Goal: Task Accomplishment & Management: Use online tool/utility

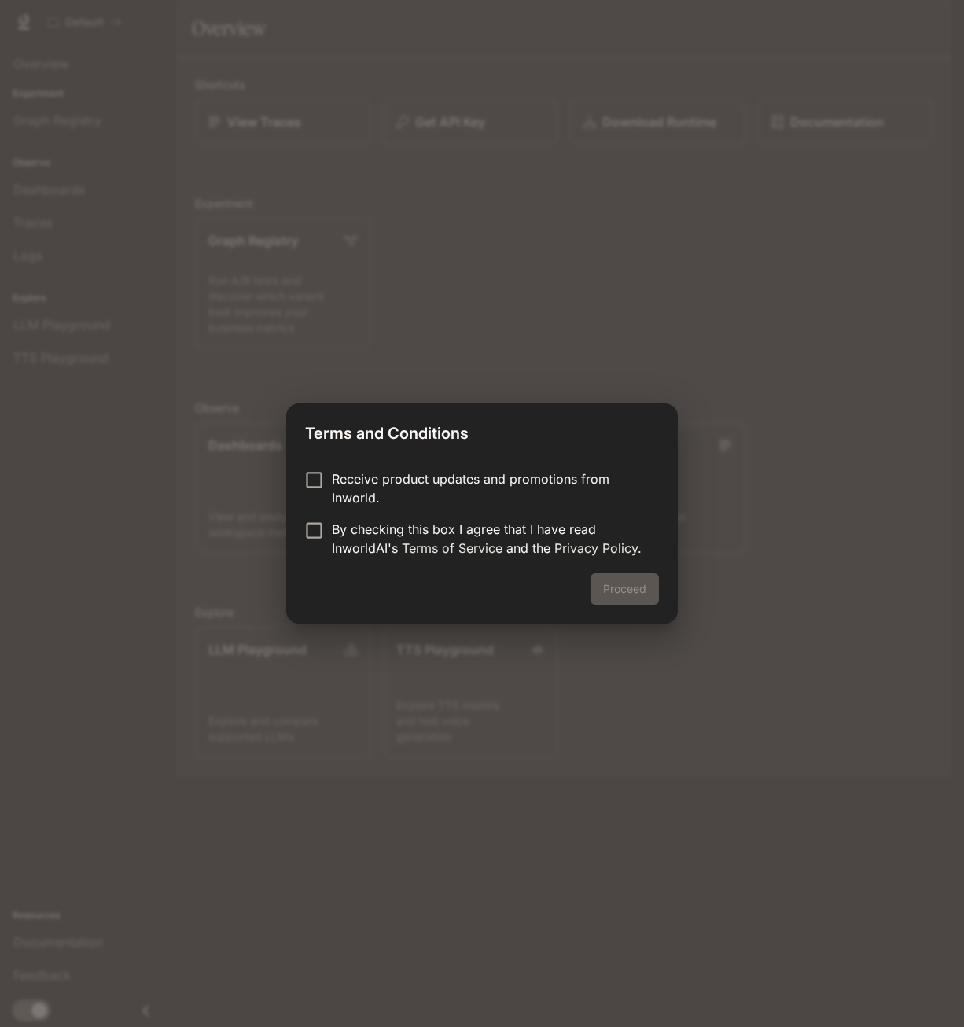
click at [388, 474] on p "Receive product updates and promotions from Inworld." at bounding box center [489, 488] width 314 height 38
click at [382, 477] on p "Receive product updates and promotions from Inworld." at bounding box center [489, 488] width 314 height 38
click at [630, 601] on div "Proceed" at bounding box center [482, 598] width 392 height 50
click at [344, 529] on p "By checking this box I agree that I have read InworldAI's Terms of Service and …" at bounding box center [489, 539] width 314 height 38
click at [559, 579] on div "Proceed" at bounding box center [482, 598] width 392 height 50
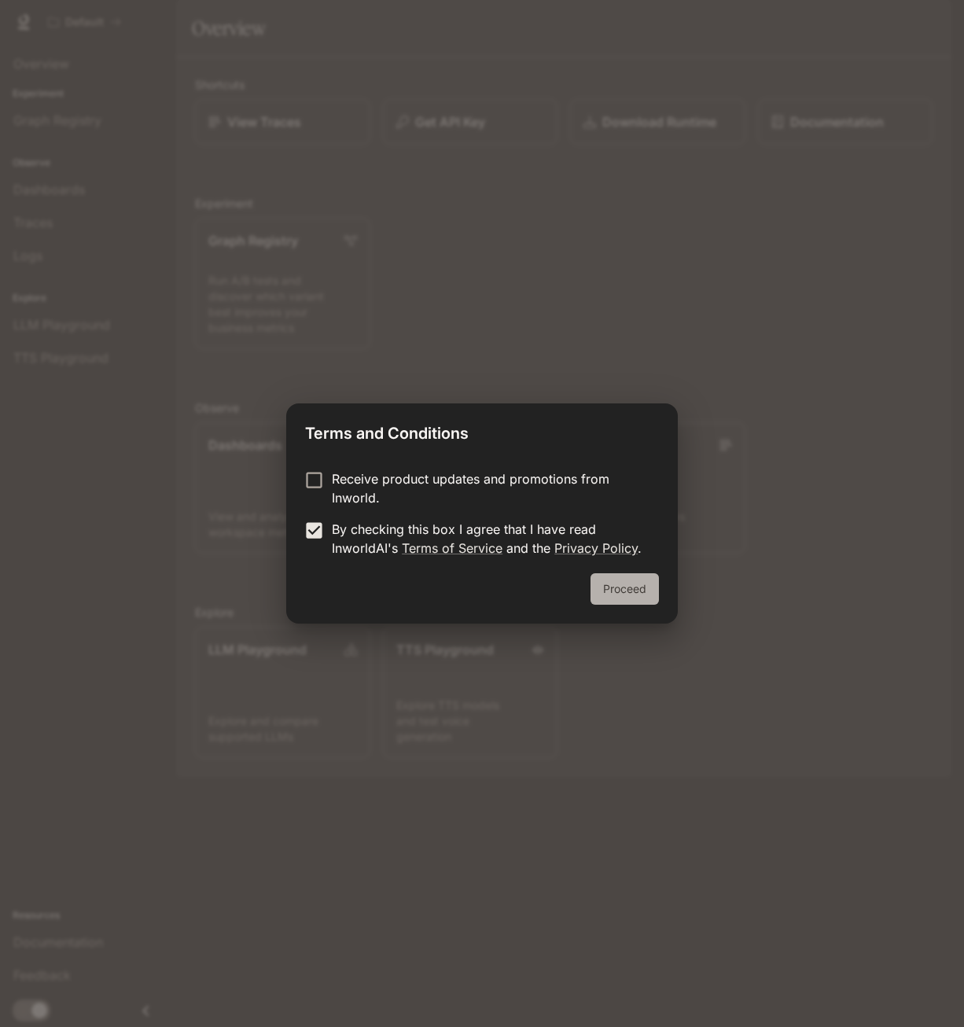
click at [605, 584] on button "Proceed" at bounding box center [624, 588] width 68 height 31
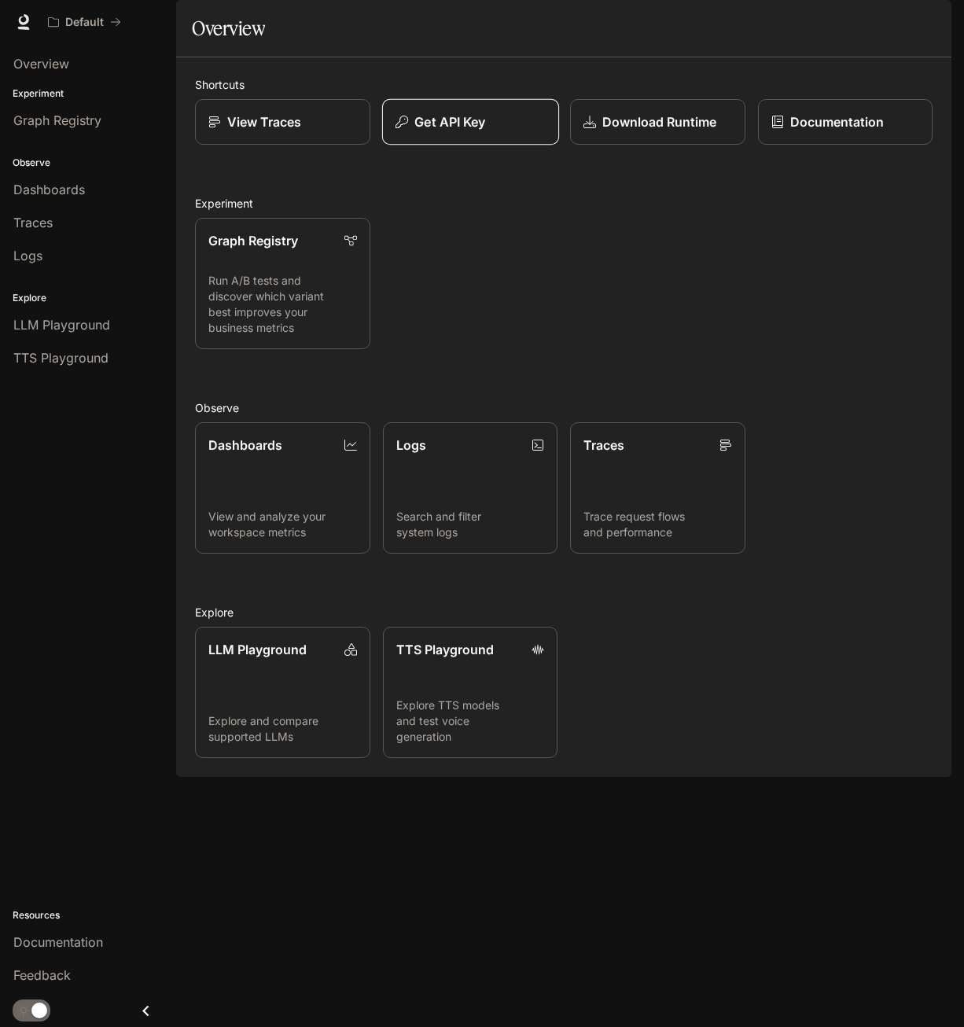
click at [493, 145] on button "Get API Key" at bounding box center [469, 122] width 177 height 46
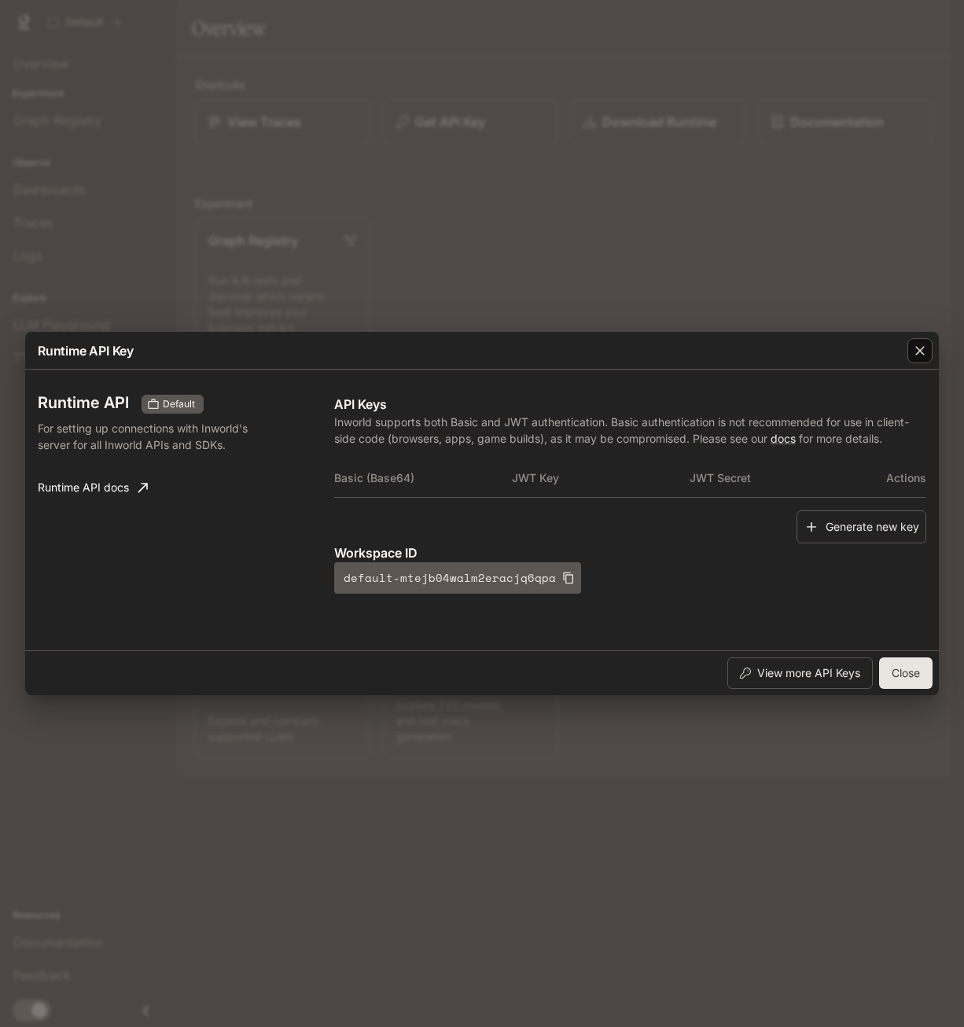
click at [914, 355] on icon "button" at bounding box center [920, 351] width 16 height 16
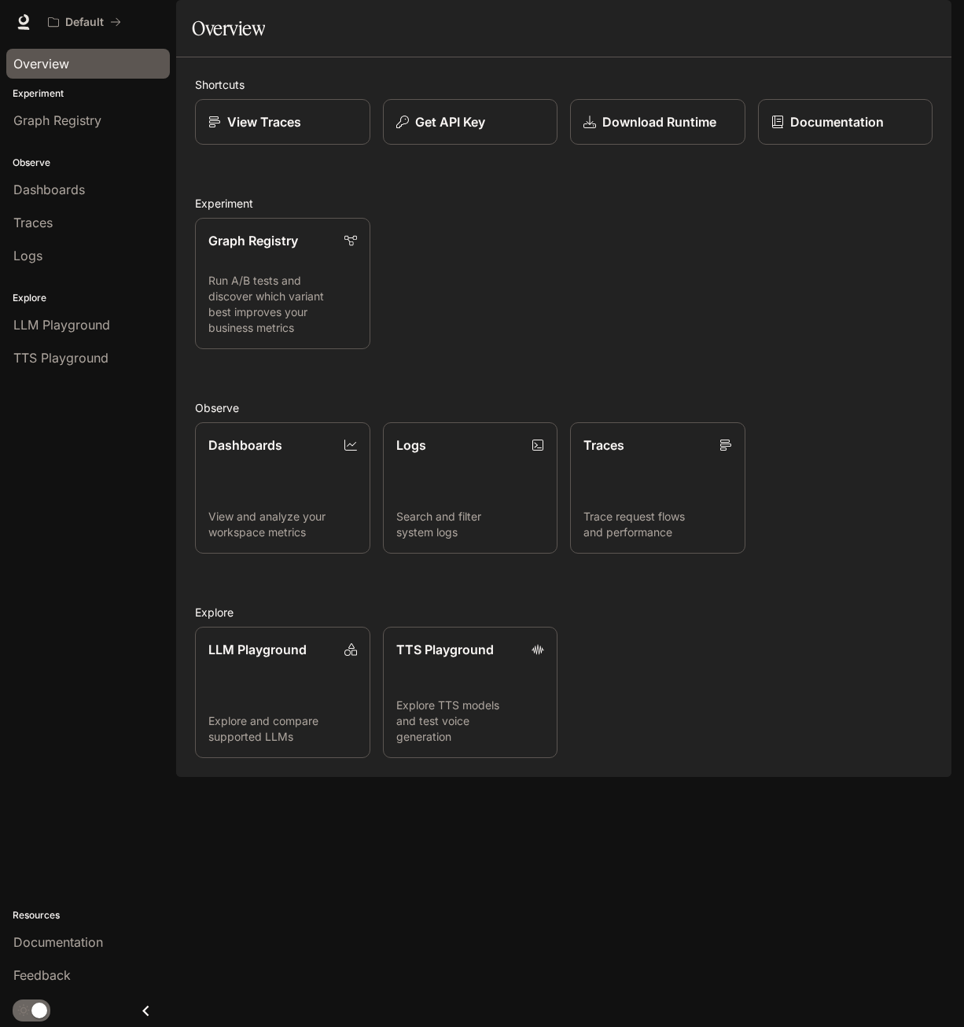
click at [64, 60] on span "Overview" at bounding box center [41, 63] width 56 height 19
click at [35, 26] on div "Default Documentation Documentation" at bounding box center [482, 22] width 964 height 44
click at [28, 24] on icon at bounding box center [24, 22] width 16 height 16
click at [293, 131] on p "View Traces" at bounding box center [263, 121] width 75 height 19
